Goal: Information Seeking & Learning: Learn about a topic

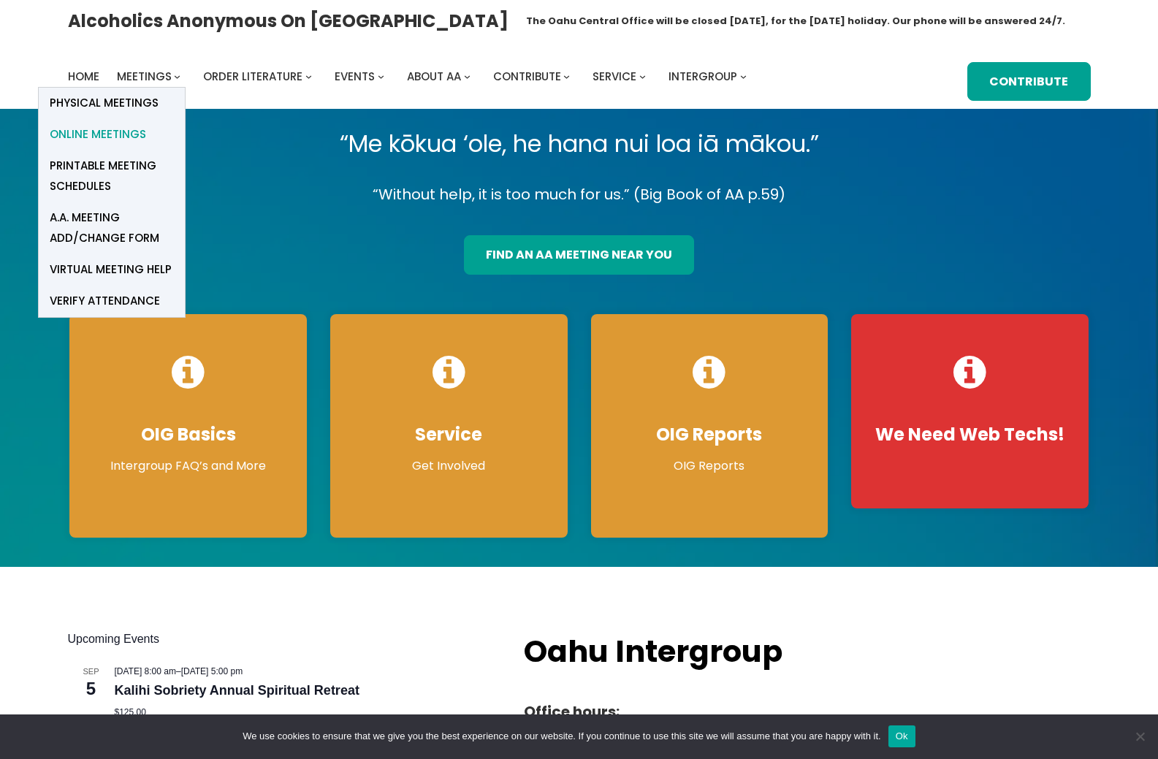
click at [118, 137] on span "Online Meetings" at bounding box center [98, 134] width 96 height 20
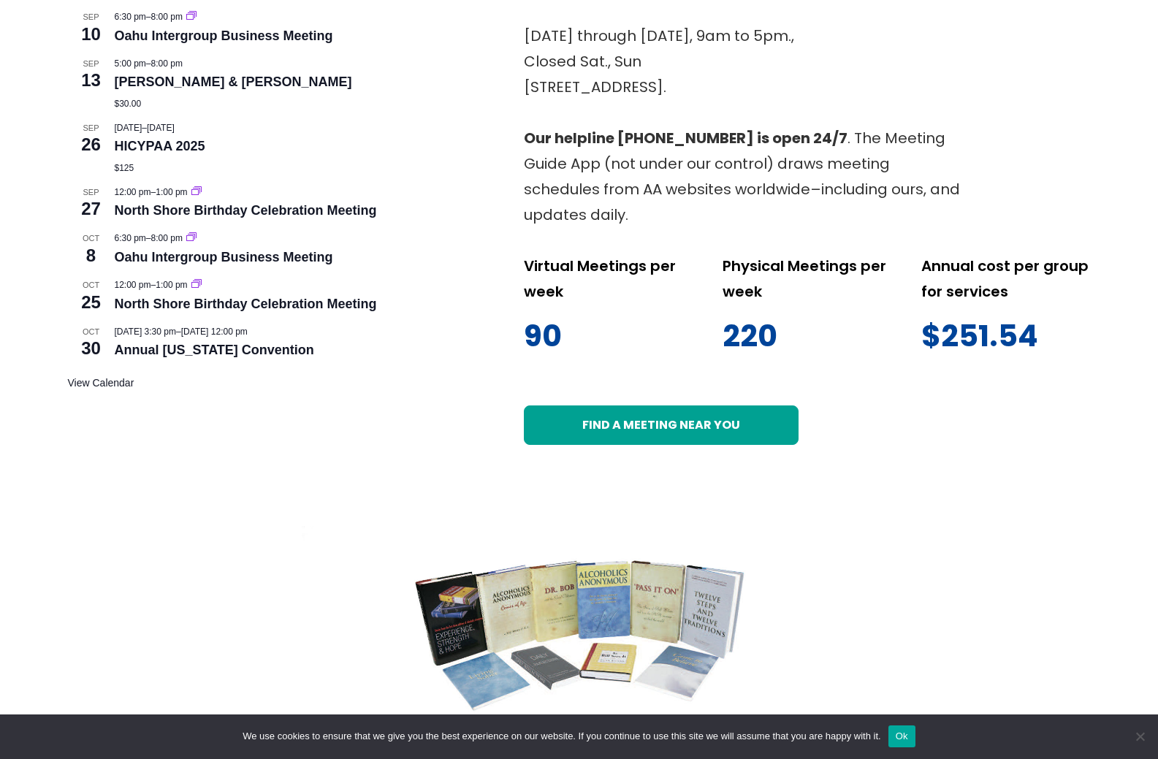
scroll to position [725, 0]
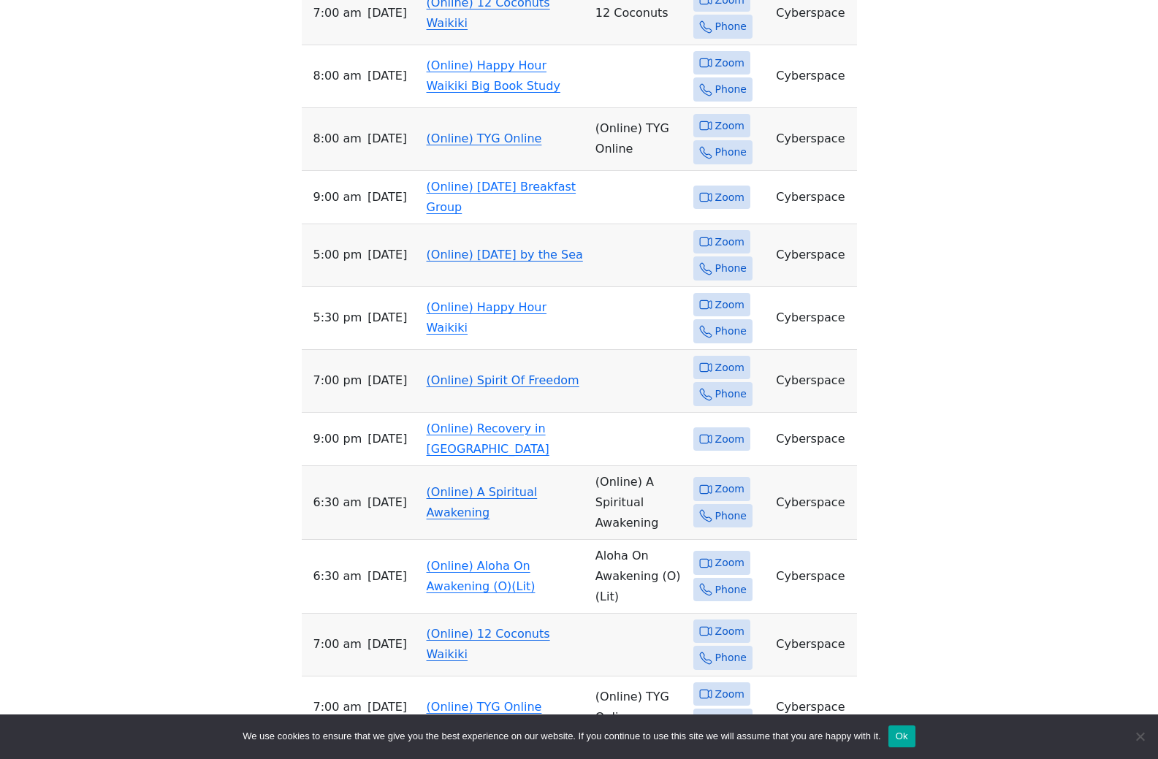
scroll to position [729, 0]
click at [720, 9] on span "Zoom" at bounding box center [729, 0] width 29 height 18
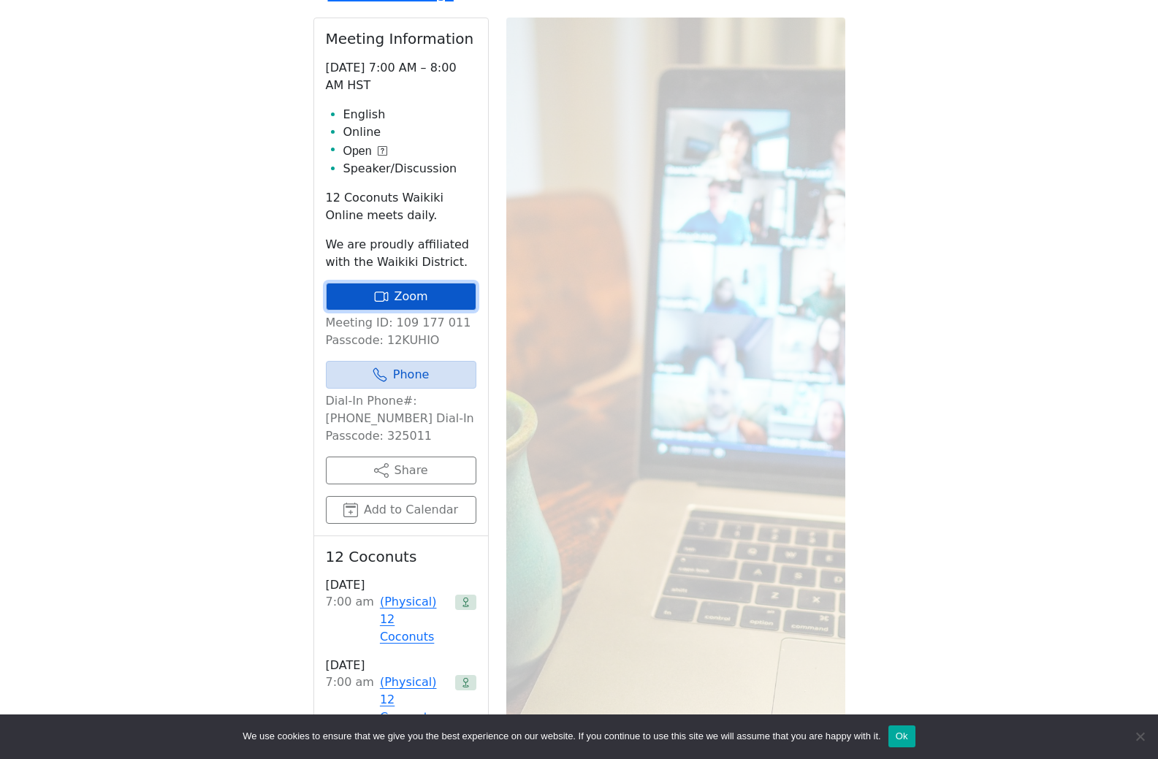
click at [357, 310] on link "Zoom" at bounding box center [401, 297] width 150 height 28
